Goal: Transaction & Acquisition: Purchase product/service

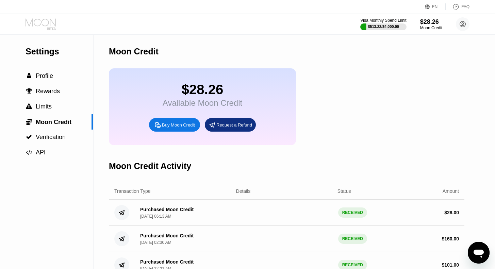
click at [50, 26] on icon at bounding box center [42, 24] width 32 height 12
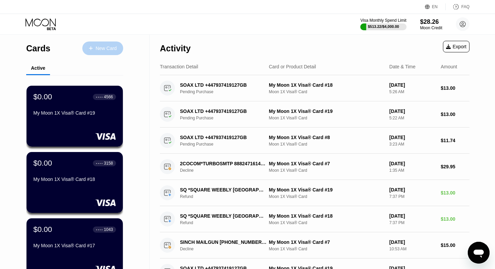
click at [104, 50] on div "New Card" at bounding box center [106, 49] width 21 height 6
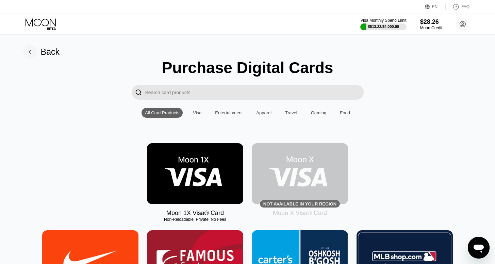
click at [188, 161] on img at bounding box center [195, 173] width 96 height 61
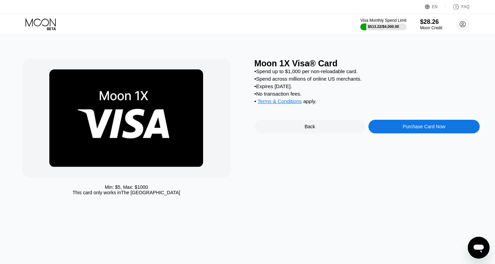
click at [388, 130] on div "Purchase Card Now" at bounding box center [424, 127] width 111 height 14
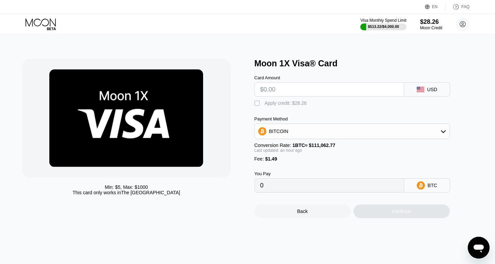
click at [300, 85] on input "text" at bounding box center [329, 90] width 138 height 14
type input "$2"
type input "0.00003069"
type input "$26"
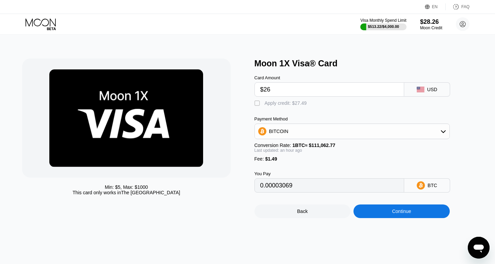
type input "0.00024169"
type input "$26"
click at [267, 106] on div "Apply credit: $27.49" at bounding box center [286, 102] width 42 height 5
type input "0"
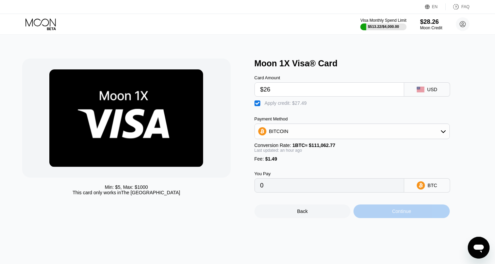
click at [391, 218] on div "Continue" at bounding box center [402, 212] width 96 height 14
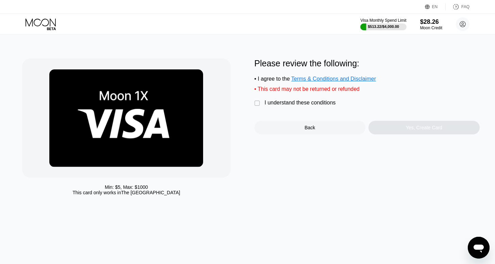
click at [40, 20] on icon at bounding box center [42, 24] width 32 height 12
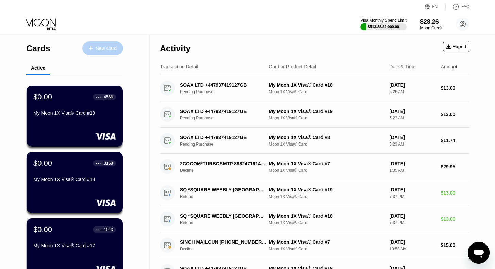
click at [94, 47] on div at bounding box center [94, 49] width 3 height 6
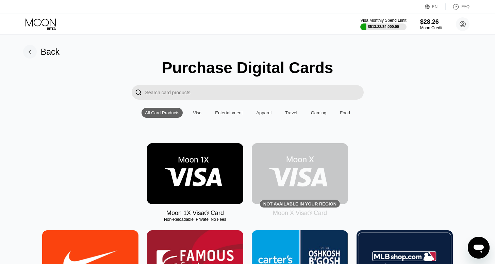
click at [189, 163] on img at bounding box center [195, 173] width 96 height 61
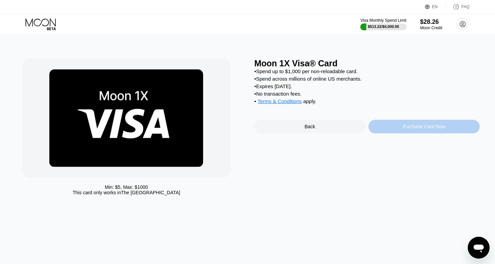
click at [409, 129] on div "Purchase Card Now" at bounding box center [424, 126] width 43 height 5
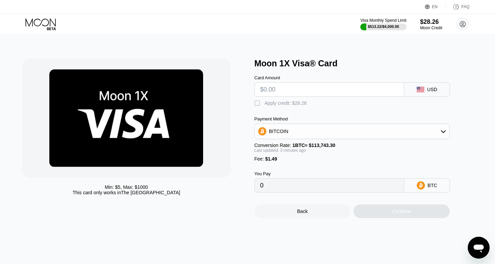
click at [291, 91] on input "text" at bounding box center [329, 90] width 138 height 14
type input "$2"
type input "0.00003060"
type input "$26"
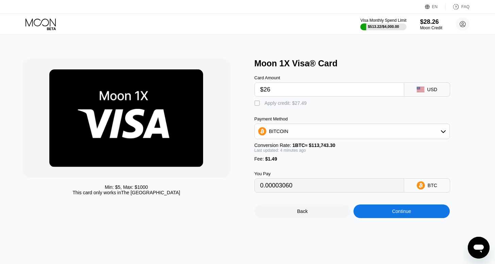
type input "0.00024103"
type input "$26"
click at [258, 104] on div "" at bounding box center [258, 103] width 7 height 7
type input "0"
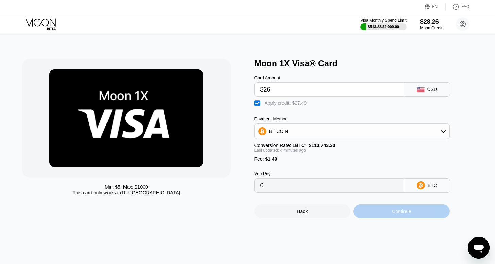
click at [396, 214] on div "Continue" at bounding box center [401, 211] width 19 height 5
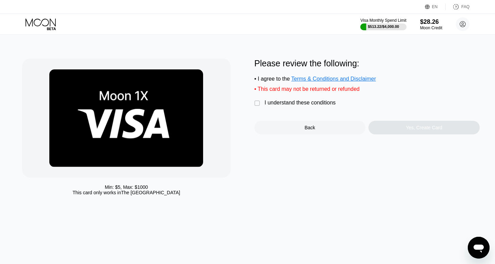
click at [270, 106] on div "I understand these conditions" at bounding box center [300, 103] width 71 height 6
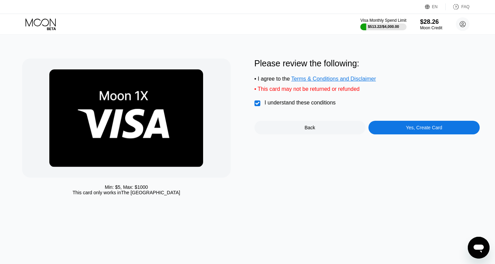
click at [422, 130] on div "Yes, Create Card" at bounding box center [424, 127] width 36 height 5
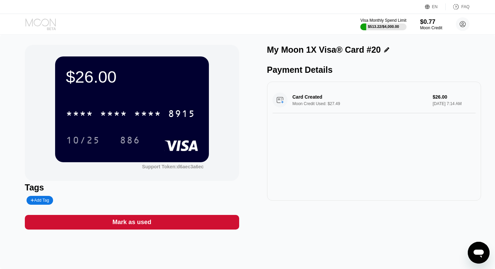
click at [47, 25] on icon at bounding box center [42, 24] width 32 height 12
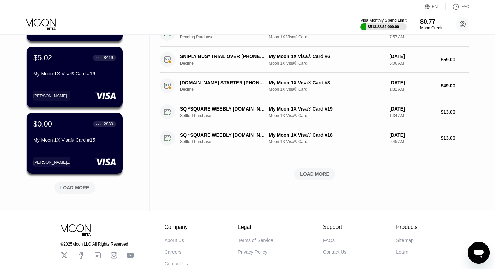
scroll to position [240, 0]
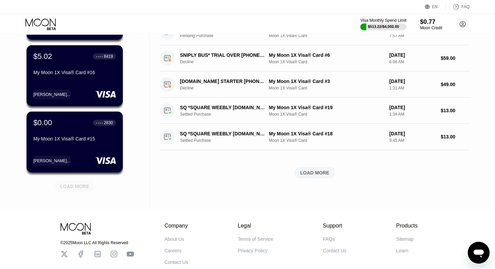
click at [75, 186] on div "LOAD MORE" at bounding box center [74, 187] width 29 height 6
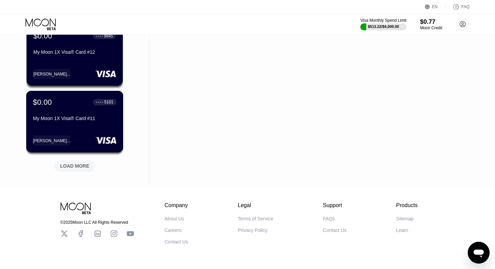
scroll to position [617, 0]
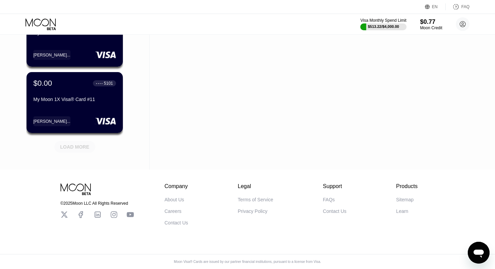
click at [68, 144] on div "LOAD MORE" at bounding box center [74, 147] width 29 height 6
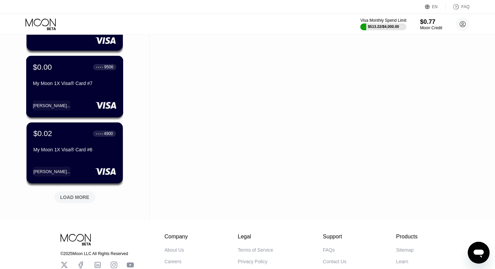
scroll to position [949, 0]
